Goal: Information Seeking & Learning: Learn about a topic

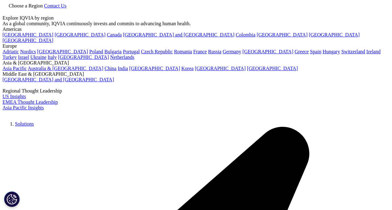
scroll to position [57, 151]
